Goal: Task Accomplishment & Management: Use online tool/utility

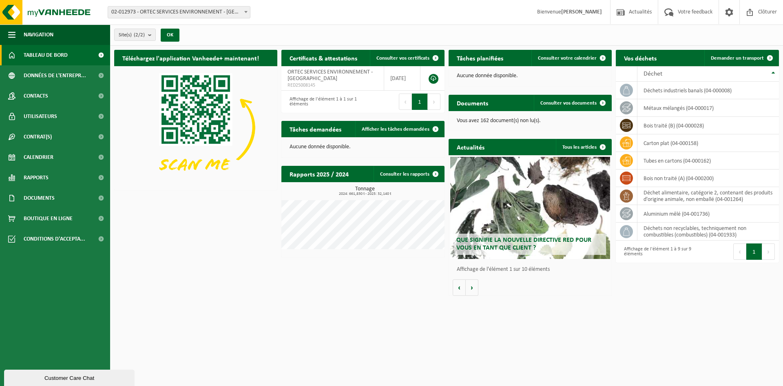
click at [246, 11] on b at bounding box center [245, 12] width 3 height 2
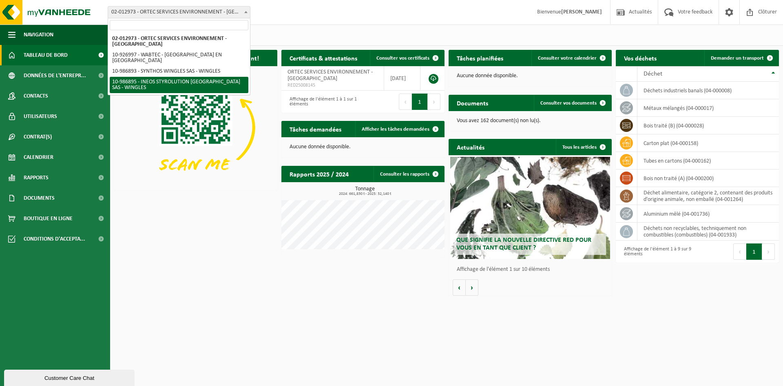
select select "166816"
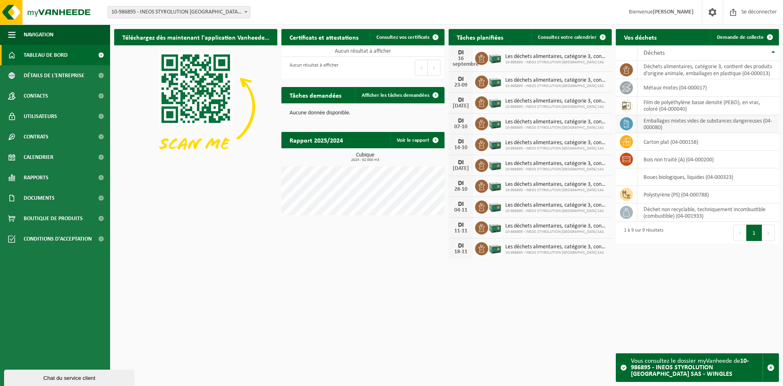
click at [668, 123] on font "emballages mixtes vides de substances dangereuses (04-000080)" at bounding box center [708, 124] width 129 height 13
click at [632, 125] on span at bounding box center [626, 123] width 13 height 13
click at [101, 159] on span at bounding box center [101, 157] width 18 height 20
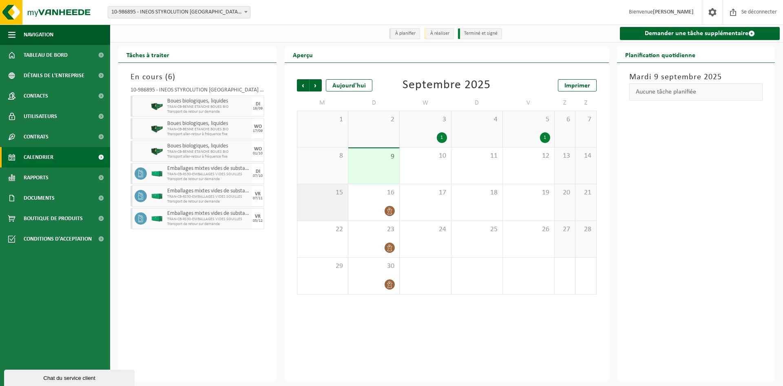
click at [322, 208] on div "15" at bounding box center [322, 202] width 51 height 36
click at [694, 91] on font "Aucune tâche planifiée" at bounding box center [666, 92] width 60 height 7
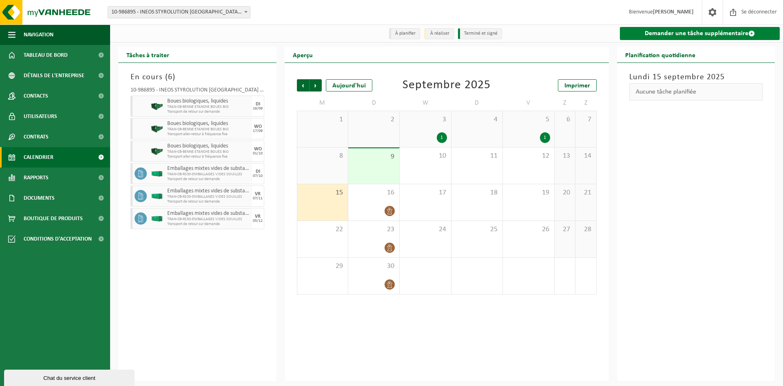
click at [752, 33] on span at bounding box center [752, 33] width 7 height 7
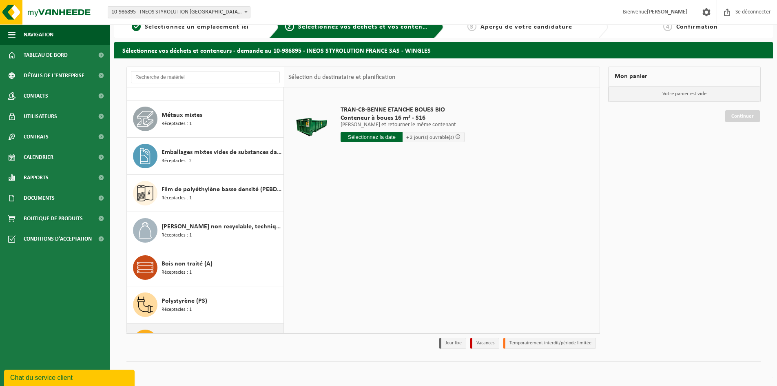
scroll to position [7, 0]
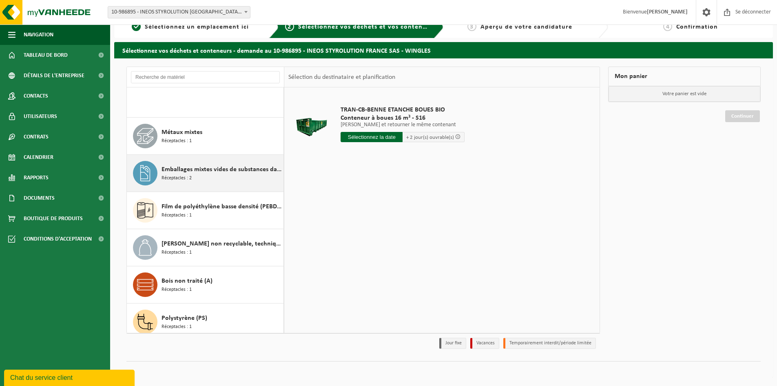
click at [200, 176] on div "Emballages mixtes vides de substances dangereuses Réceptacles : 2" at bounding box center [222, 173] width 120 height 24
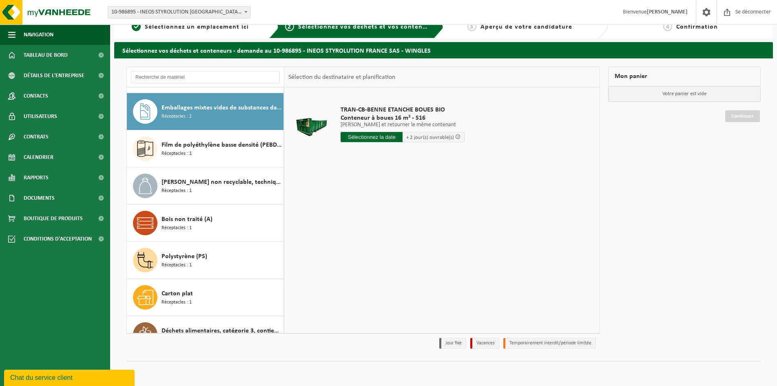
scroll to position [74, 0]
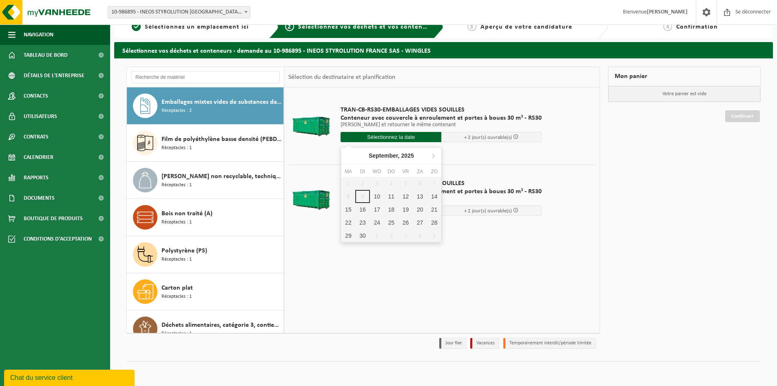
click at [412, 137] on input "text" at bounding box center [391, 137] width 101 height 10
click at [349, 215] on font "15" at bounding box center [349, 217] width 7 height 7
type input "Van 2025-09-15"
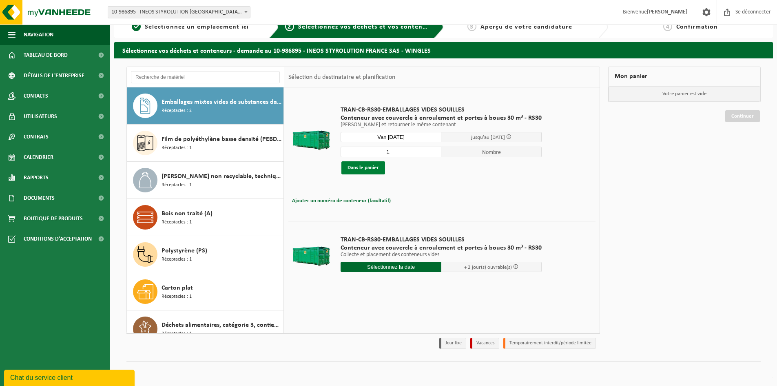
click at [365, 169] on font "Dans le panier" at bounding box center [363, 167] width 31 height 5
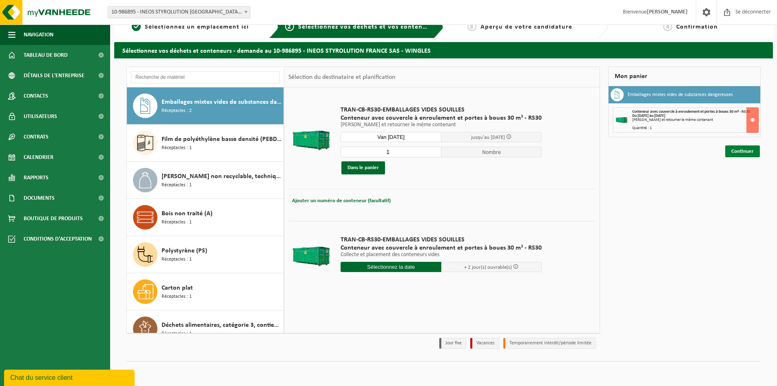
click at [742, 150] on font "Continuer" at bounding box center [743, 151] width 22 height 5
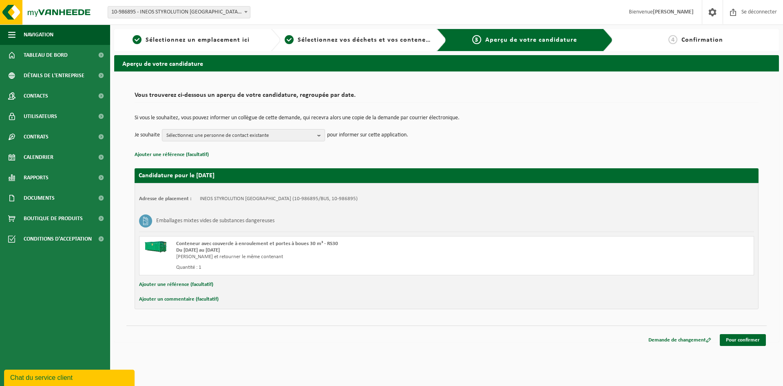
click at [172, 286] on font "Ajouter une référence (facultatif)" at bounding box center [176, 284] width 74 height 5
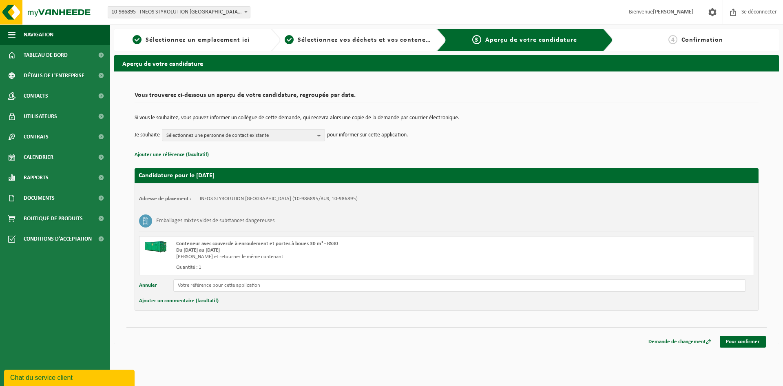
click at [145, 283] on font "Annuler" at bounding box center [148, 284] width 18 height 5
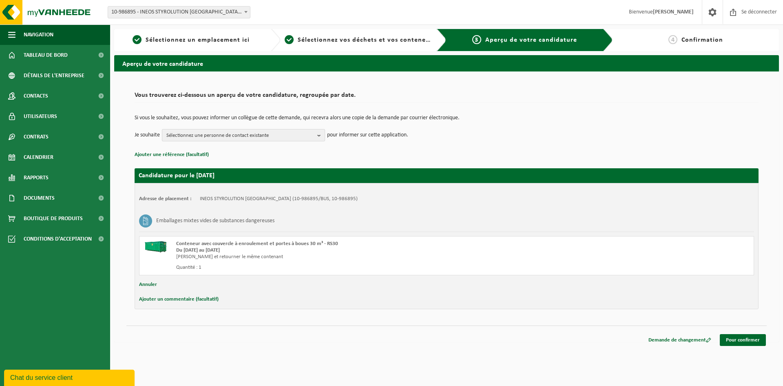
click at [322, 135] on b "button" at bounding box center [320, 134] width 7 height 11
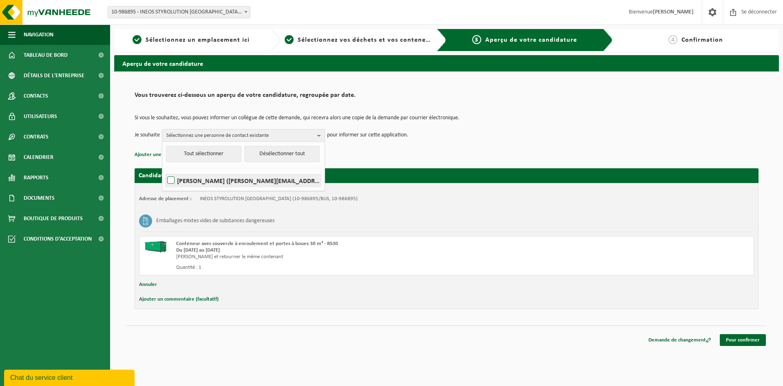
click at [173, 180] on label "Samuel Pereira (samuel.preira@ortec.fr)" at bounding box center [243, 180] width 155 height 12
click at [164, 170] on input "Samuel Pereira (samuel.preira@ortec.fr)" at bounding box center [164, 170] width 0 height 0
checkbox input "true"
click at [384, 150] on p "Ajouter une référence (facultatif)" at bounding box center [447, 154] width 624 height 11
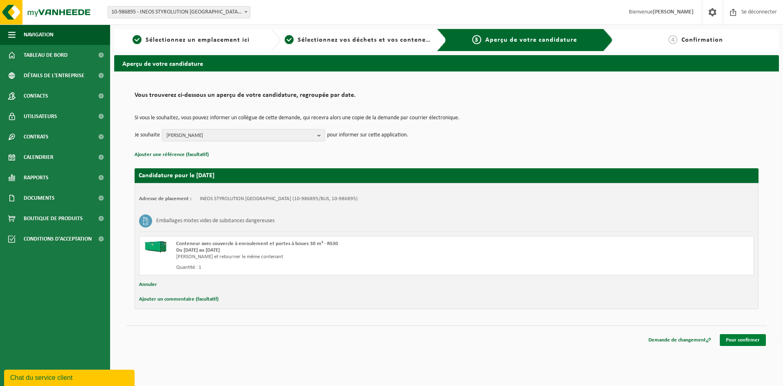
click at [749, 341] on font "Pour confirmer" at bounding box center [743, 339] width 34 height 5
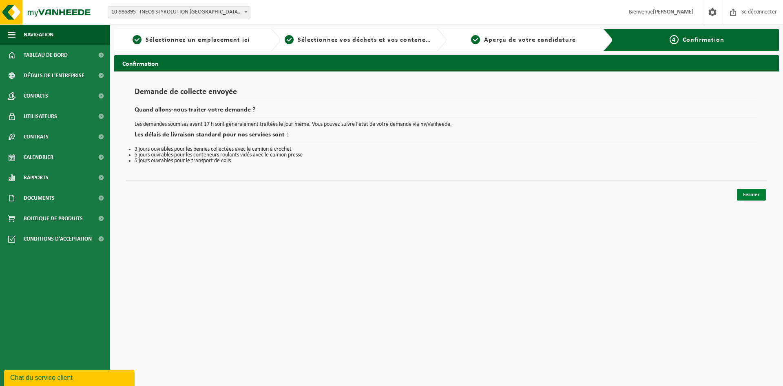
click at [754, 196] on font "Fermer" at bounding box center [751, 194] width 17 height 5
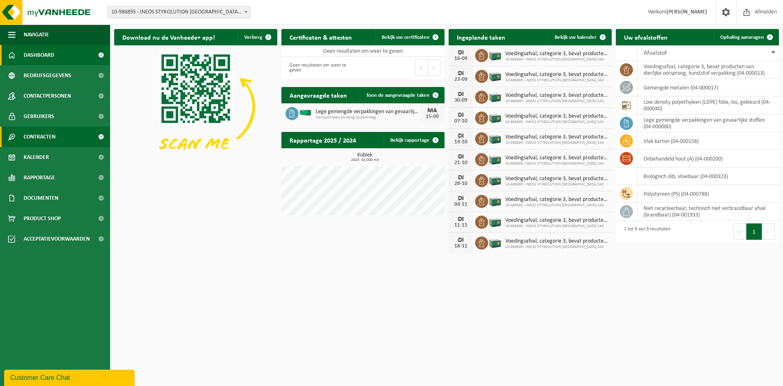
click at [45, 134] on span "Contracten" at bounding box center [40, 136] width 32 height 20
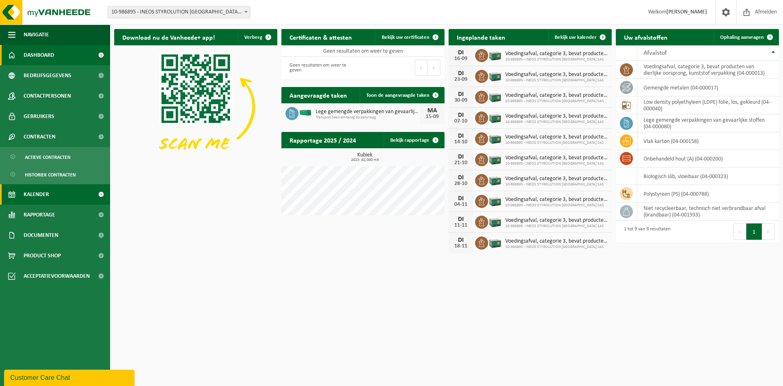
click at [46, 196] on span "Kalender" at bounding box center [36, 194] width 25 height 20
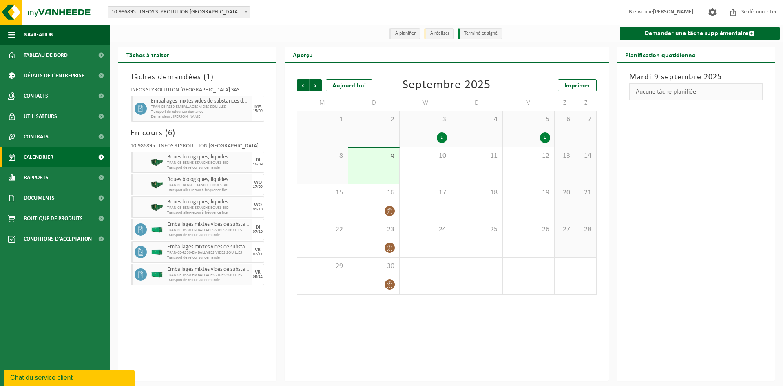
click at [716, 183] on div "[DATE] Aucune tâche planifiée" at bounding box center [696, 222] width 158 height 318
